Goal: Communication & Community: Answer question/provide support

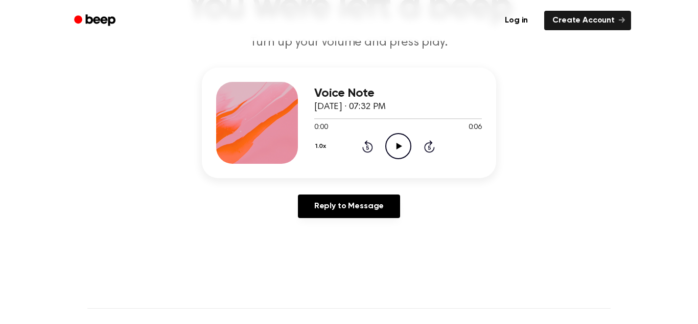
scroll to position [97, 0]
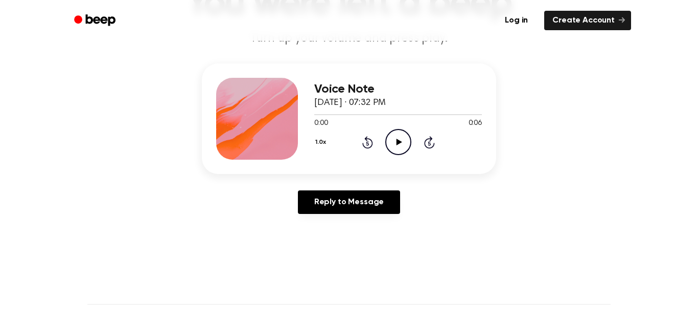
click at [399, 144] on icon at bounding box center [399, 142] width 6 height 7
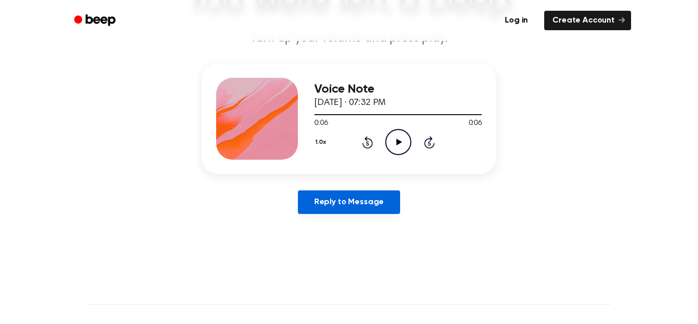
click at [354, 196] on link "Reply to Message" at bounding box center [349, 202] width 102 height 24
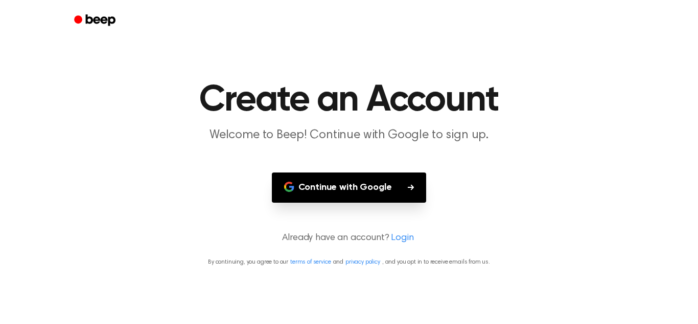
scroll to position [97, 0]
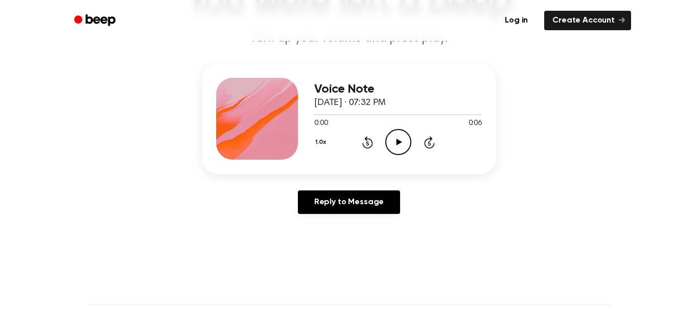
click at [394, 134] on icon "Play Audio" at bounding box center [398, 142] width 26 height 26
click at [392, 146] on icon "Play Audio" at bounding box center [398, 142] width 26 height 26
click at [395, 142] on icon "Pause Audio" at bounding box center [398, 142] width 26 height 26
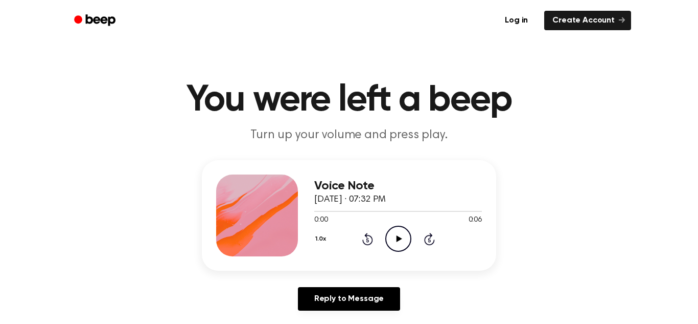
click at [391, 235] on icon "Play Audio" at bounding box center [398, 238] width 26 height 26
